Goal: Information Seeking & Learning: Learn about a topic

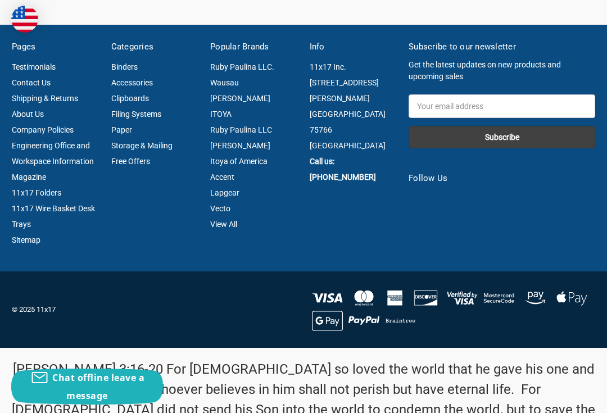
scroll to position [1739, 0]
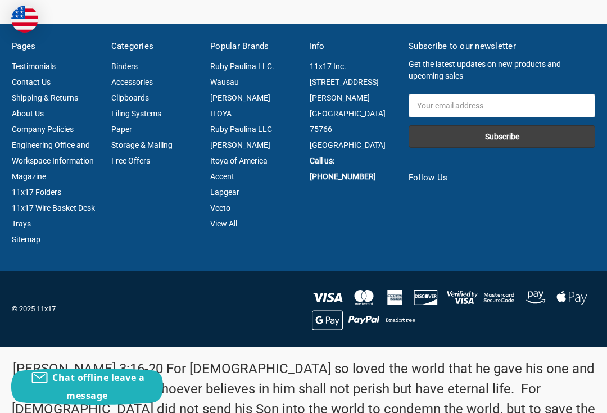
click at [23, 188] on link "11x17 Folders" at bounding box center [36, 192] width 49 height 9
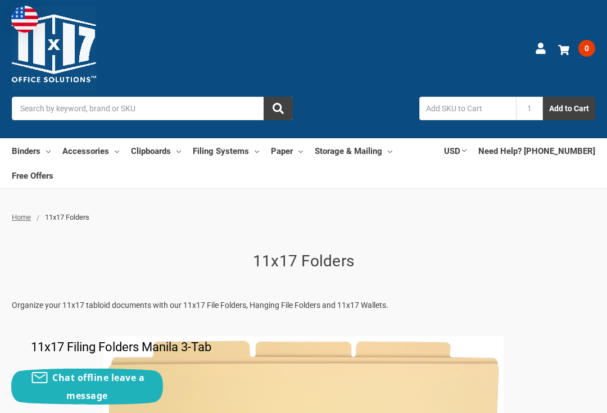
click at [20, 147] on link "Binders" at bounding box center [31, 150] width 39 height 25
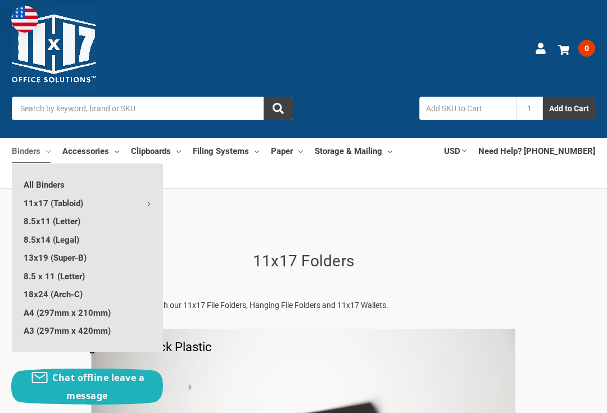
click at [25, 289] on link "18x24 (Arch-C)" at bounding box center [87, 294] width 151 height 18
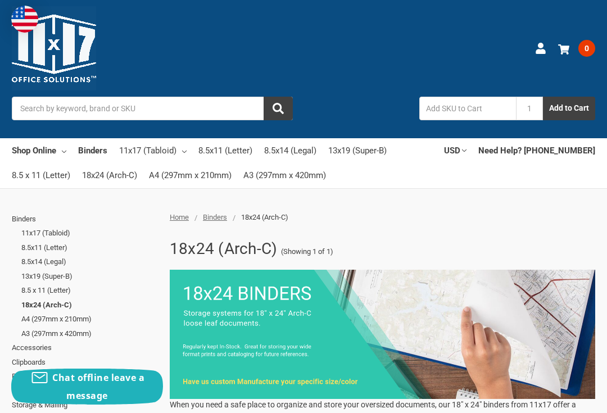
click at [22, 148] on link "Shop Online" at bounding box center [39, 150] width 55 height 25
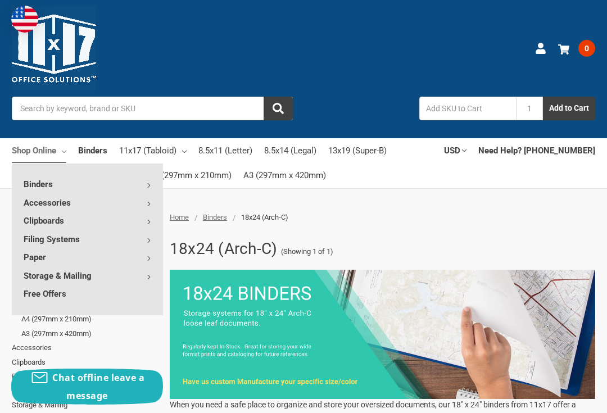
click at [38, 243] on link "Filing Systems" at bounding box center [87, 239] width 151 height 18
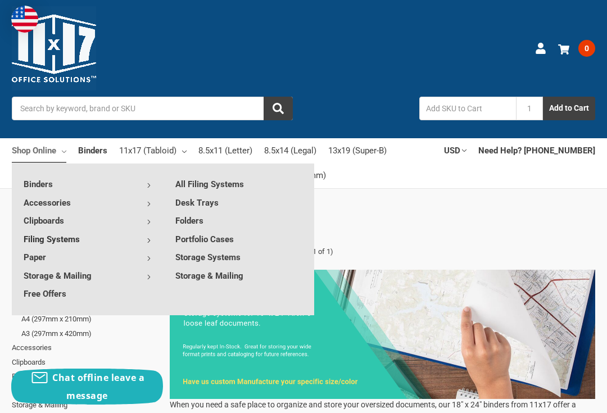
click at [182, 237] on link "Portfolio Cases" at bounding box center [239, 239] width 151 height 18
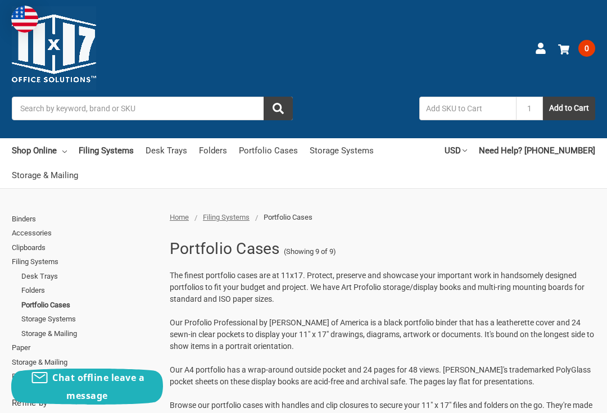
click at [53, 55] on img at bounding box center [54, 48] width 84 height 84
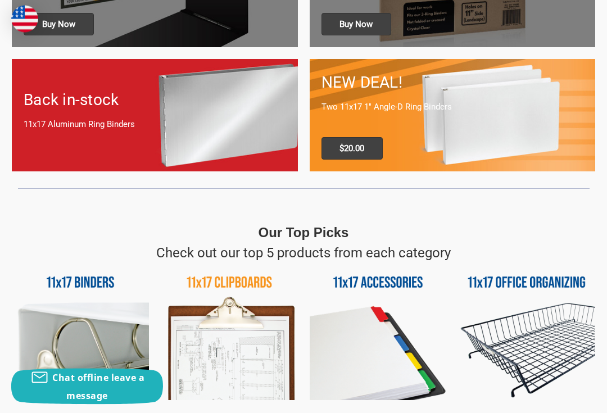
scroll to position [516, 0]
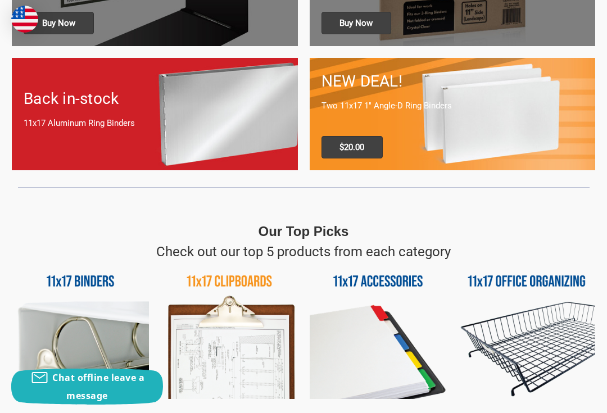
click at [51, 130] on div "Back in-stock 11x17 Aluminum Ring Binders" at bounding box center [155, 114] width 286 height 78
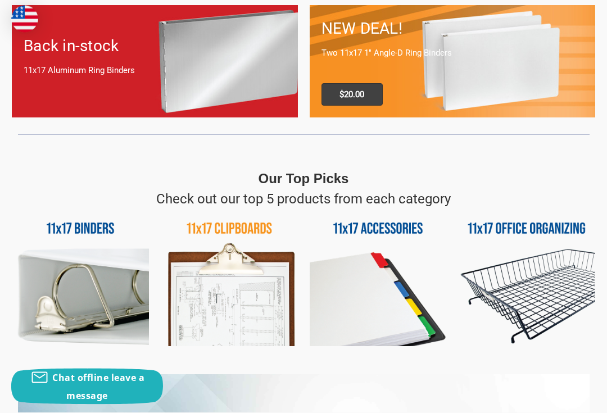
scroll to position [569, 0]
click at [38, 312] on img at bounding box center [80, 277] width 137 height 137
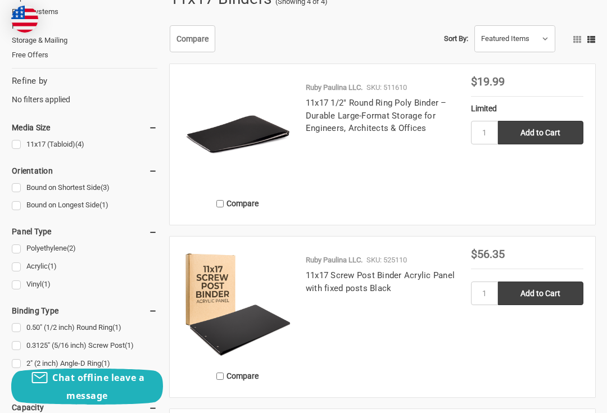
scroll to position [251, 0]
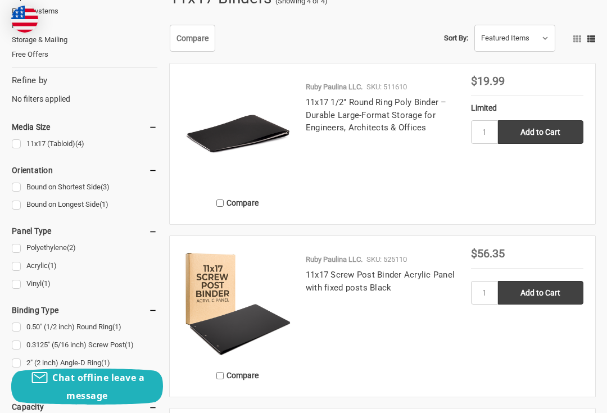
click at [196, 140] on img at bounding box center [238, 131] width 112 height 112
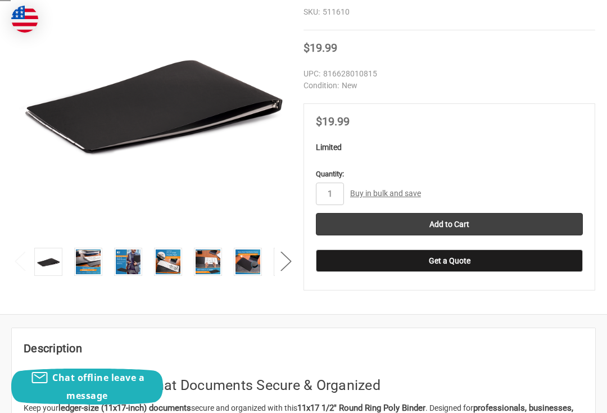
scroll to position [326, 0]
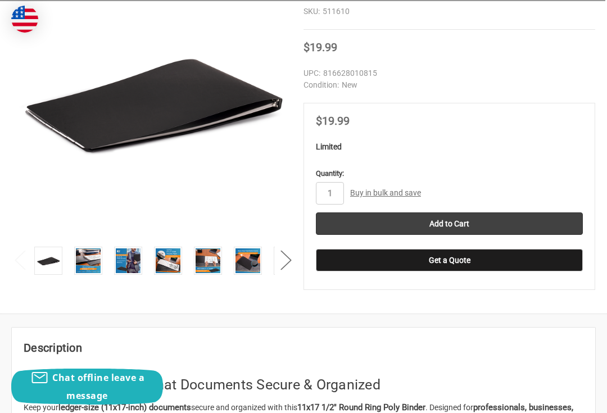
click at [84, 260] on img at bounding box center [88, 260] width 25 height 25
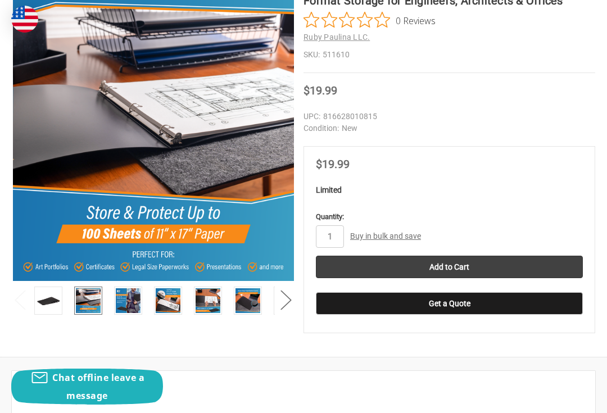
scroll to position [282, 0]
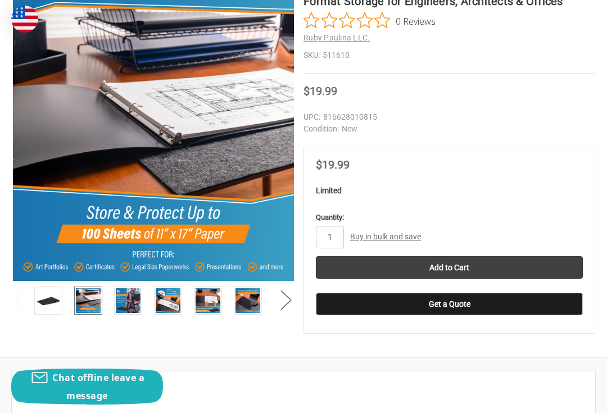
click at [123, 304] on img at bounding box center [128, 300] width 25 height 25
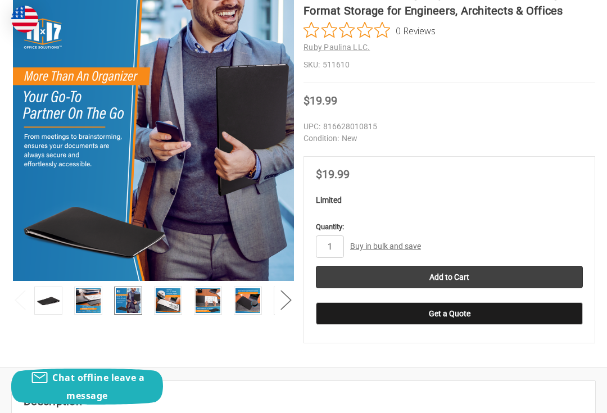
scroll to position [271, 0]
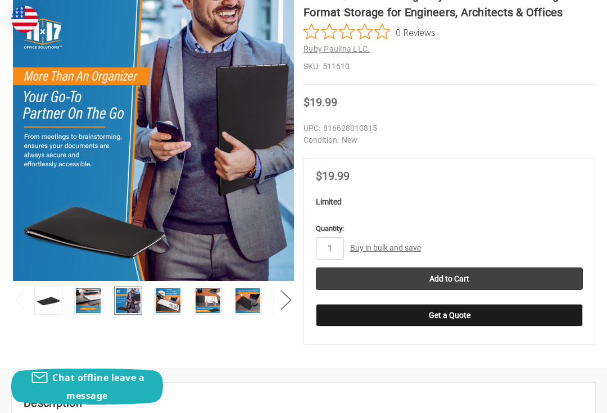
click at [170, 311] on img at bounding box center [168, 300] width 25 height 25
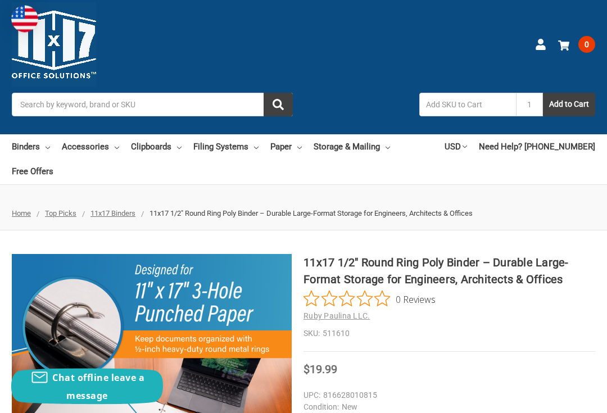
scroll to position [0, 0]
